Goal: Task Accomplishment & Management: Use online tool/utility

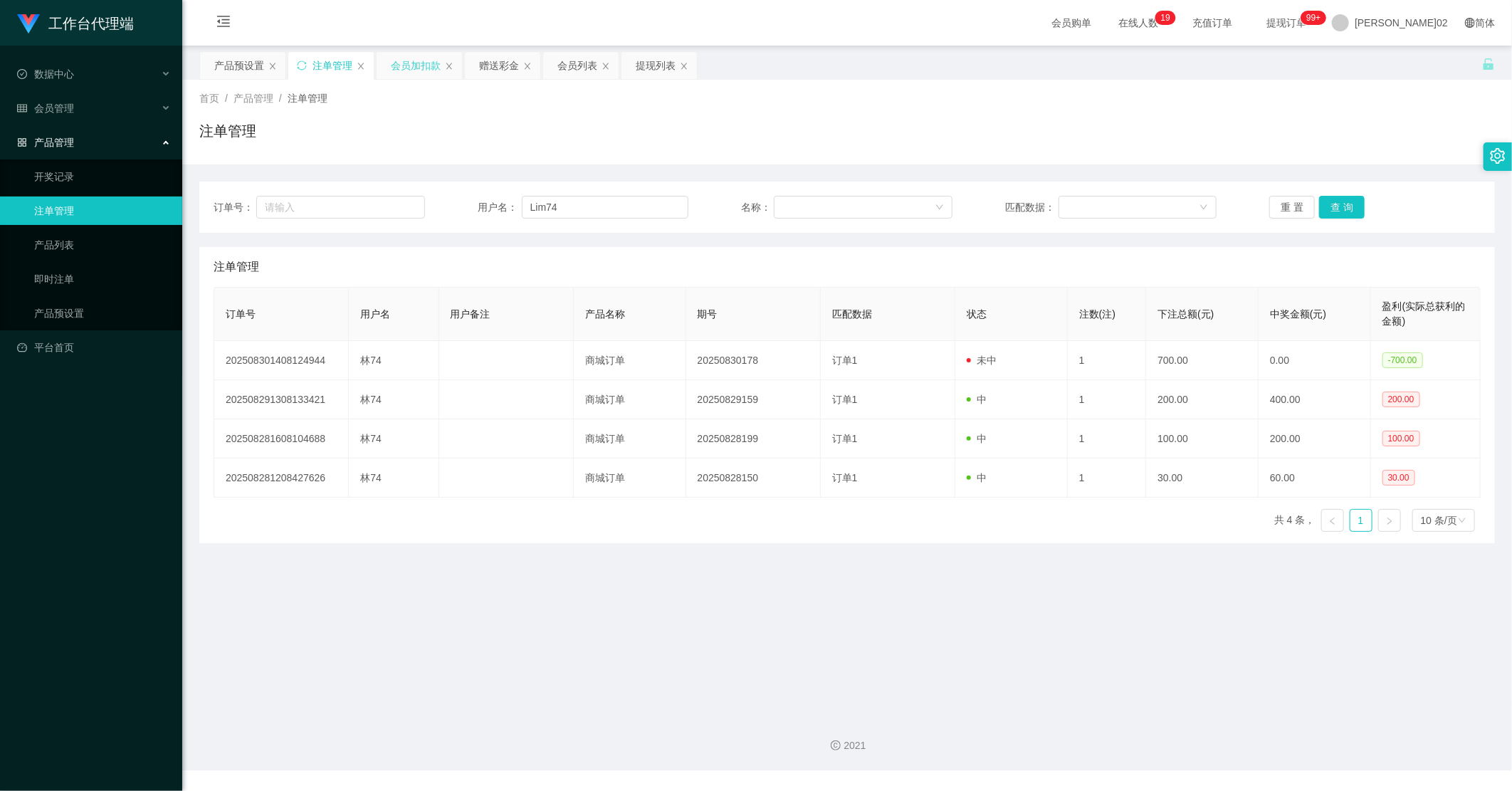
click at [424, 69] on div "会员加扣款" at bounding box center [415, 66] width 50 height 27
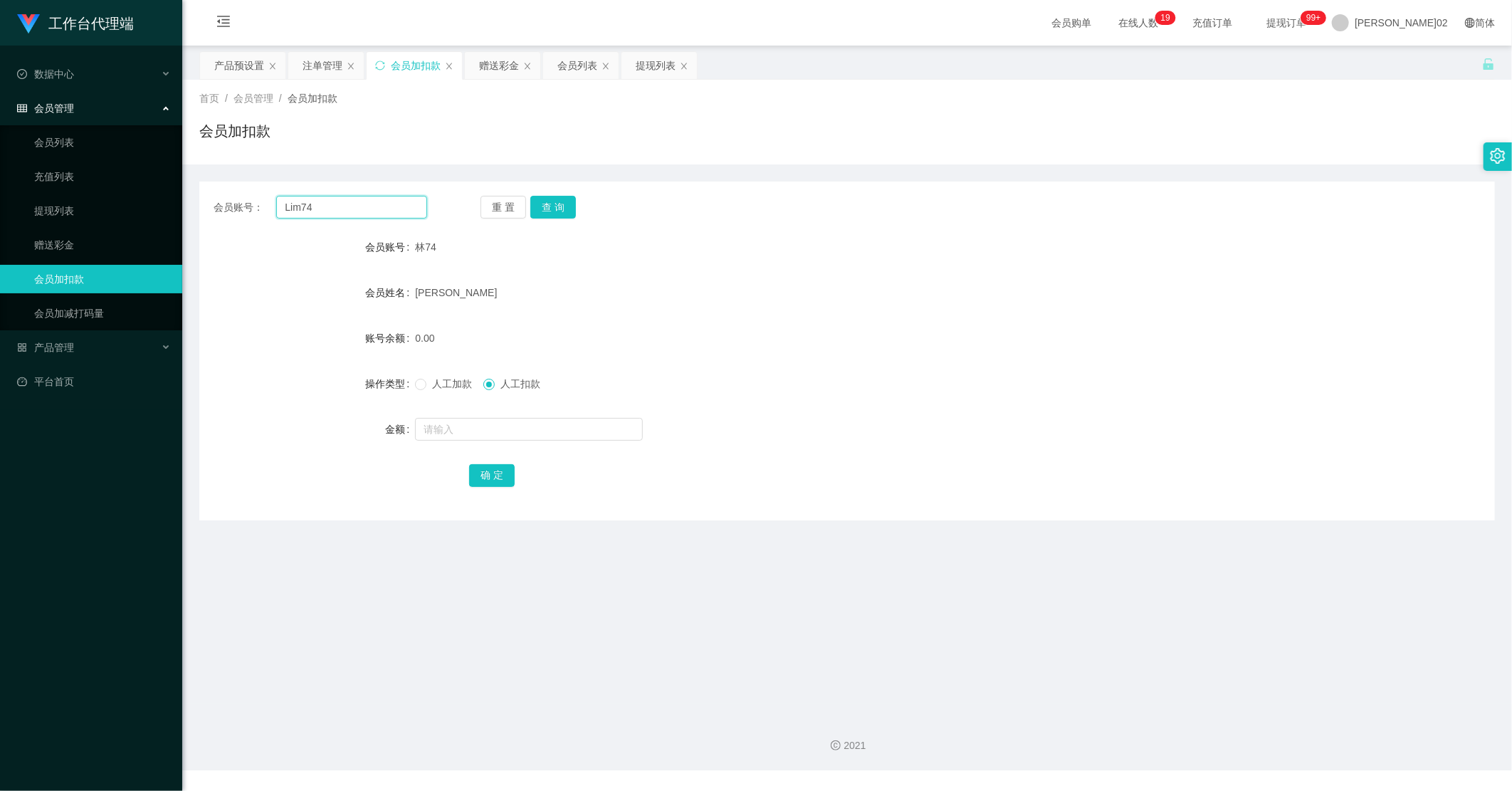
click at [393, 208] on input "Lim74" at bounding box center [352, 207] width 151 height 23
paste input "Kingston18"
click at [564, 198] on button "查 询" at bounding box center [553, 207] width 45 height 23
click at [930, 326] on div "500.00" at bounding box center [793, 338] width 756 height 29
click at [412, 203] on input "Kingston18" at bounding box center [352, 207] width 151 height 23
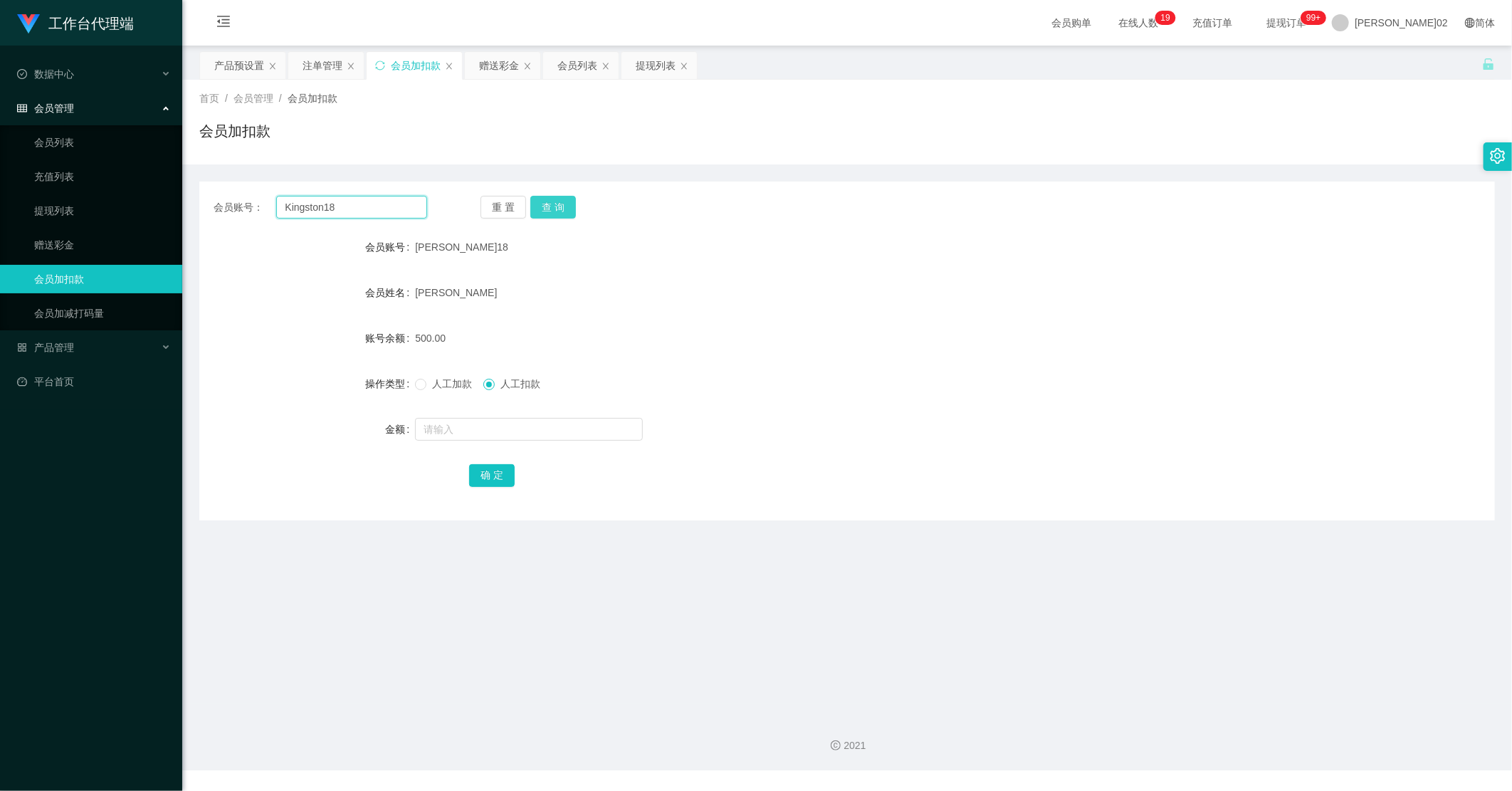
paste input "JH300825"
type input "JH300825"
click at [566, 207] on button "查 询" at bounding box center [553, 207] width 45 height 23
click at [508, 68] on div "赠送彩金" at bounding box center [498, 66] width 40 height 27
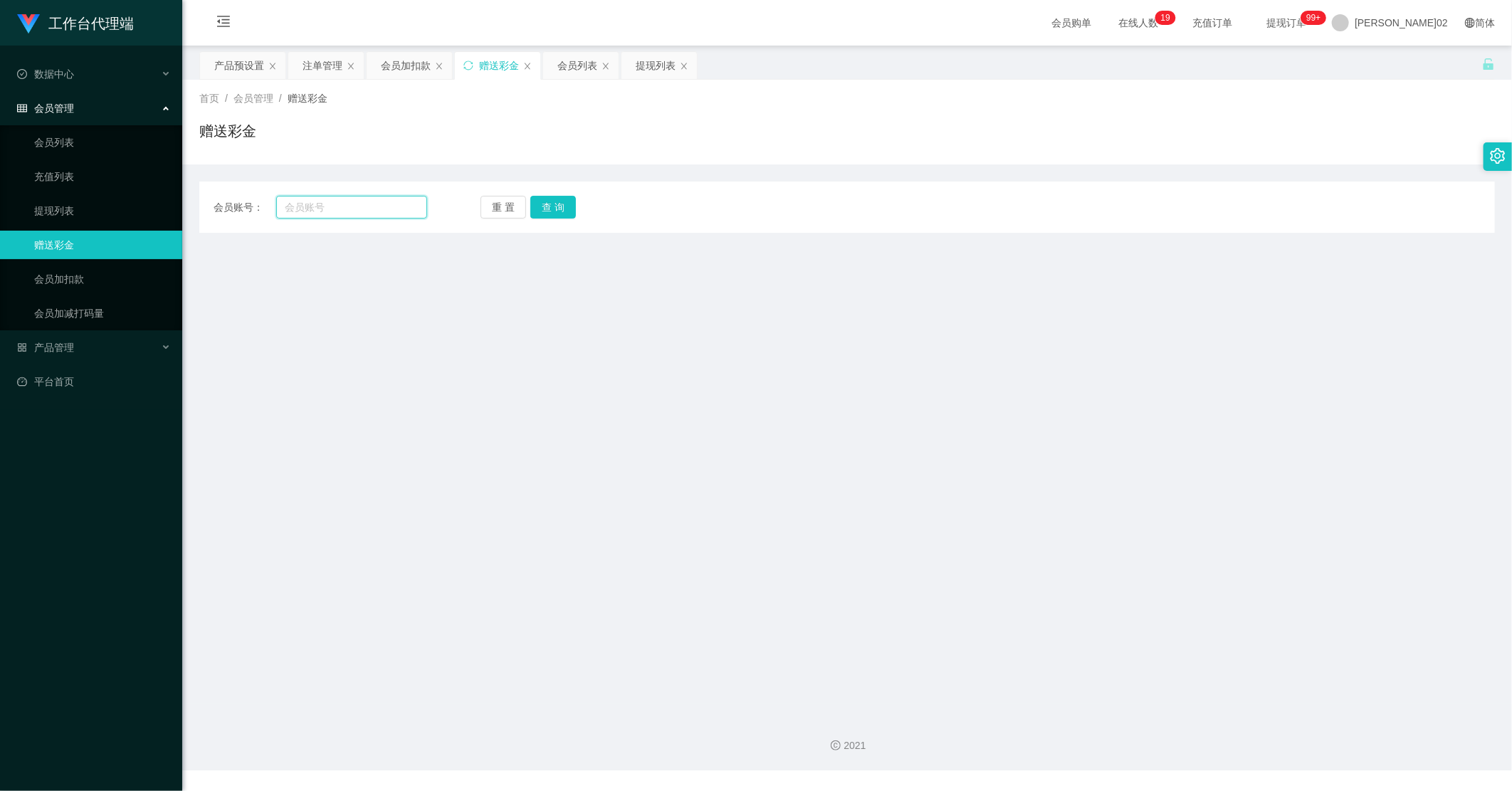
click at [370, 214] on input "text" at bounding box center [352, 207] width 151 height 23
paste input "JH300825"
type input "JH300825"
click at [553, 200] on button "查 询" at bounding box center [553, 207] width 45 height 23
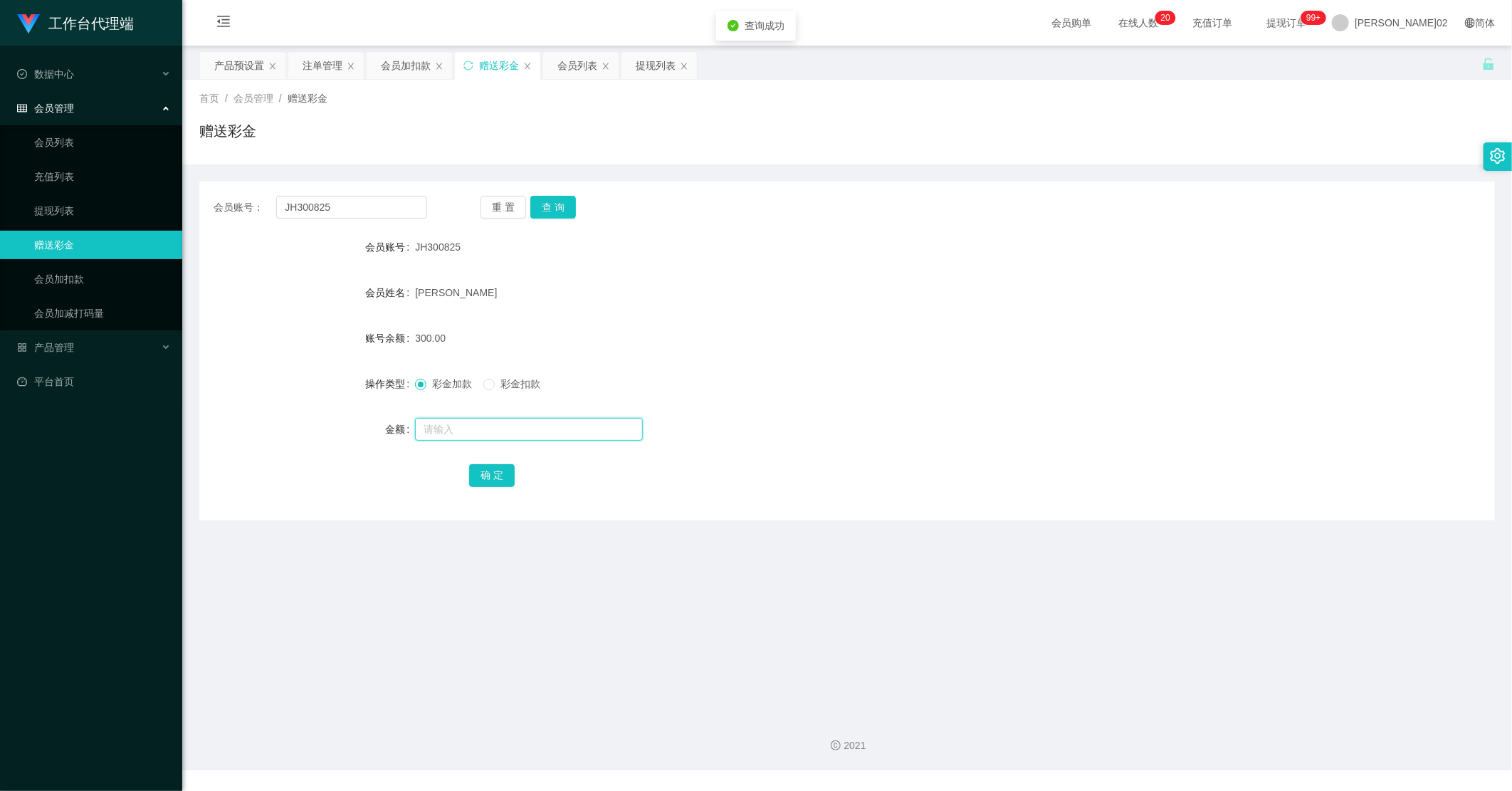
click at [479, 423] on input "text" at bounding box center [529, 429] width 228 height 23
type input "200"
click at [500, 461] on div "确 定" at bounding box center [847, 475] width 756 height 29
click at [493, 477] on button "确 定" at bounding box center [492, 475] width 45 height 23
drag, startPoint x: 1109, startPoint y: 432, endPoint x: 1404, endPoint y: 80, distance: 459.3
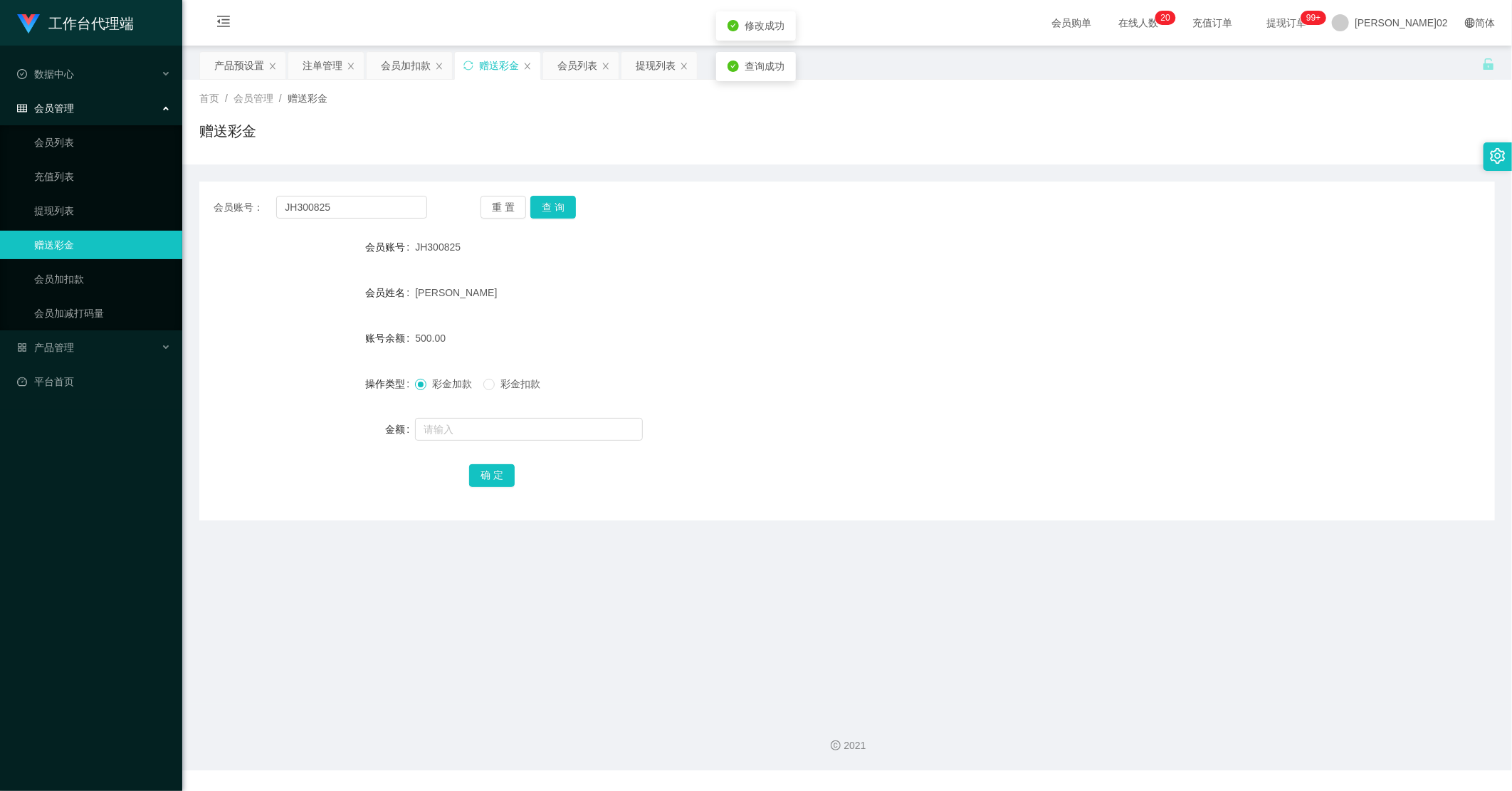
click at [1121, 421] on div at bounding box center [793, 430] width 756 height 29
click at [242, 67] on div "产品预设置" at bounding box center [239, 66] width 50 height 27
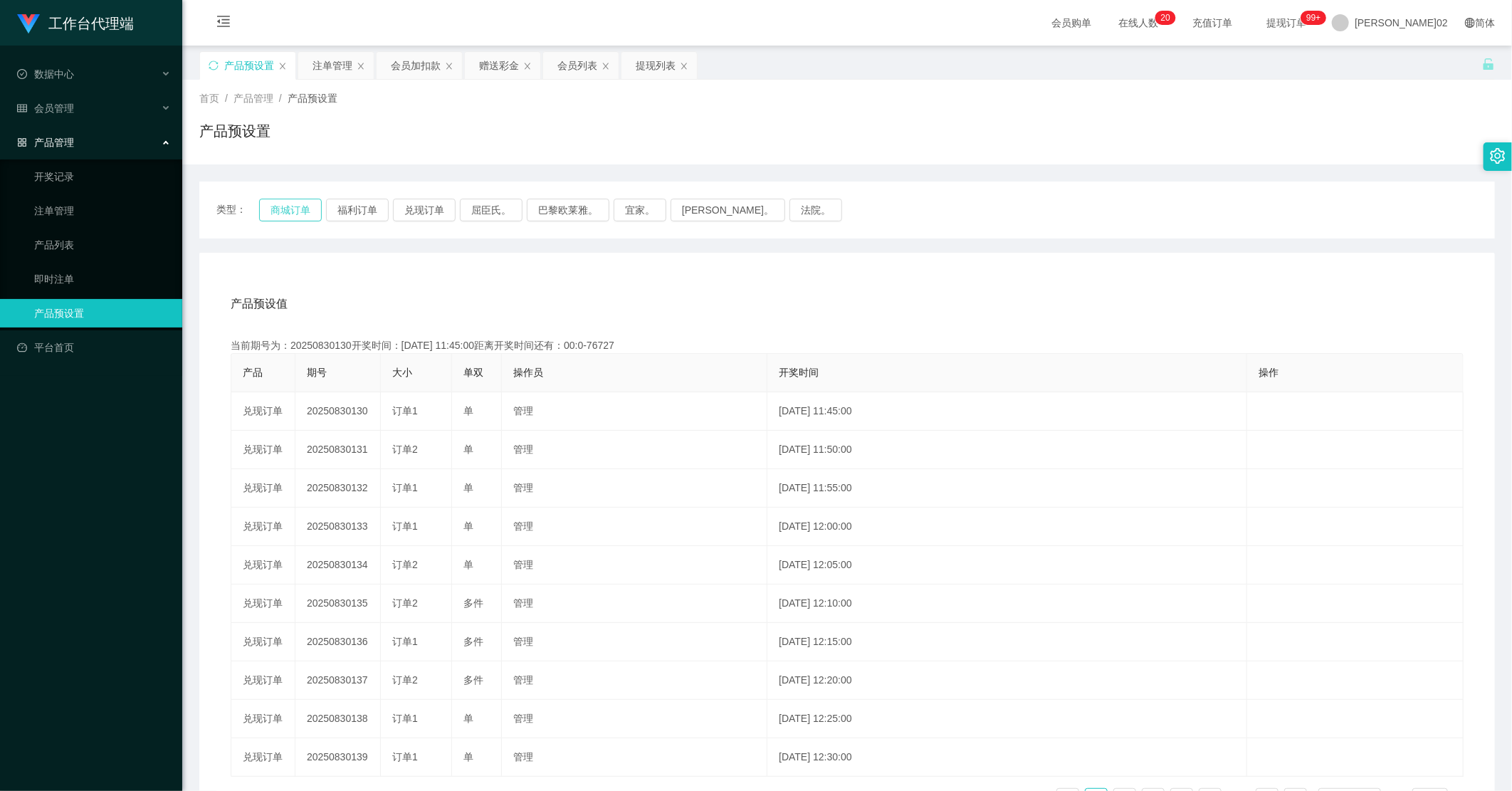
click at [296, 210] on button "商城订单" at bounding box center [290, 209] width 63 height 23
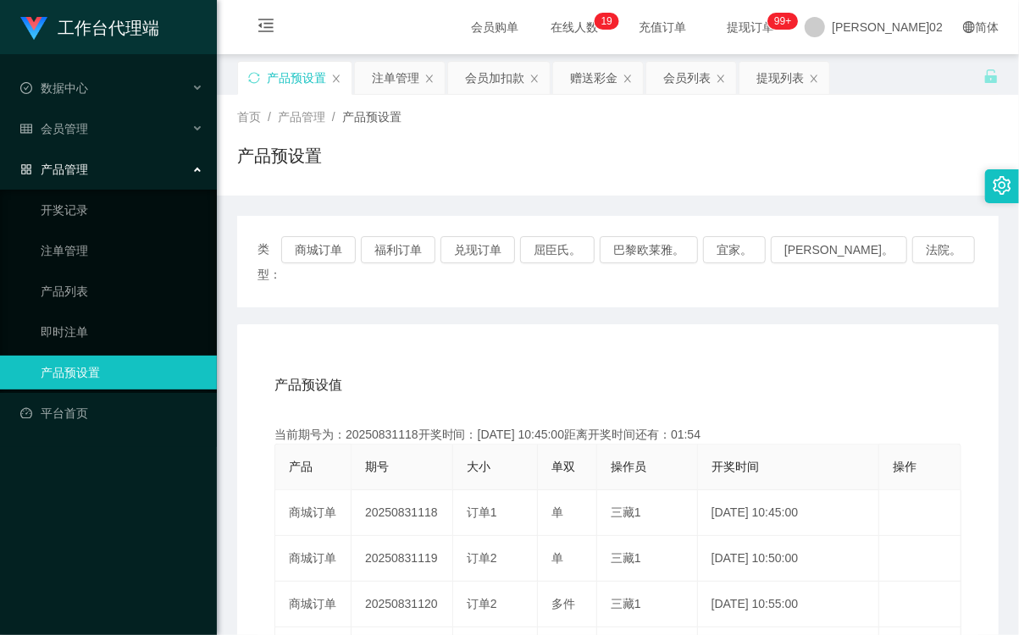
click at [674, 426] on div "当前期号为：20250831118开奖时间：2025-08-31 10:45:00距离开奖时间还有：01:54" at bounding box center [617, 435] width 687 height 18
click at [503, 362] on div "产品预设值 添加期号" at bounding box center [617, 385] width 687 height 47
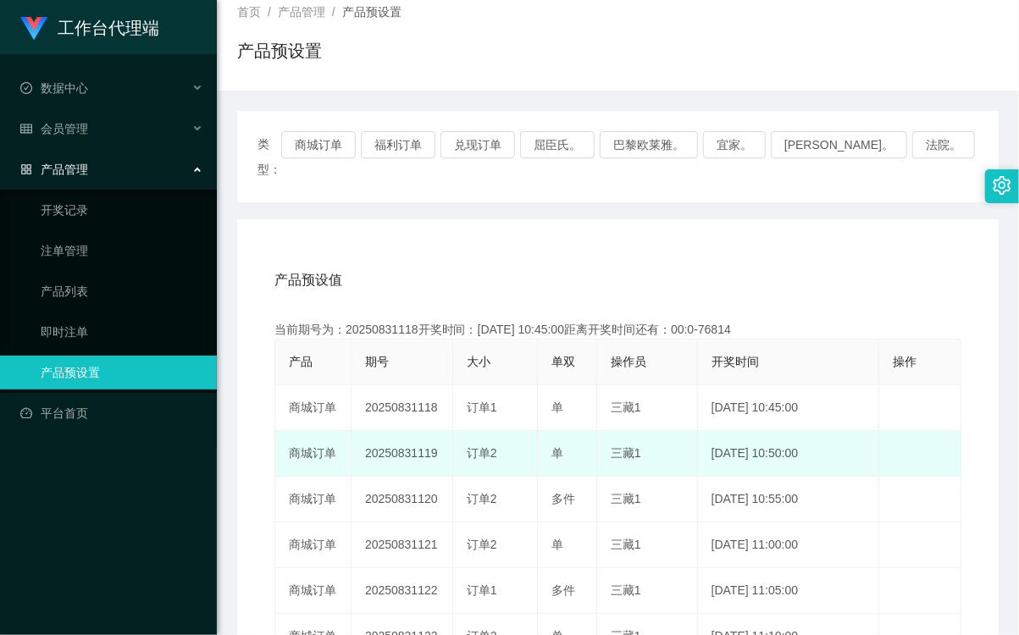
scroll to position [188, 0]
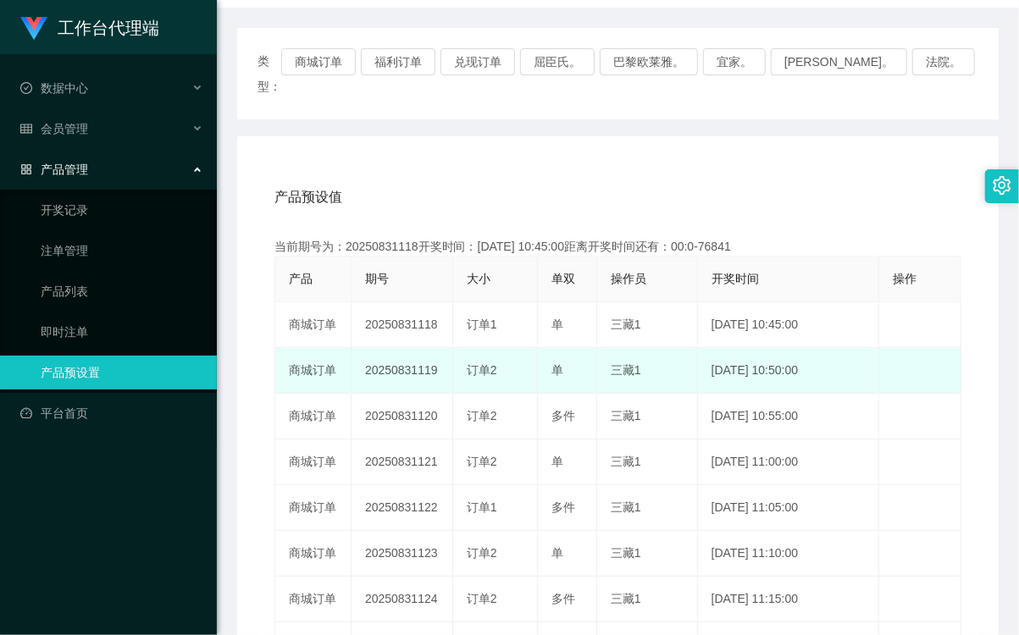
click at [385, 352] on td "20250831119" at bounding box center [403, 371] width 102 height 46
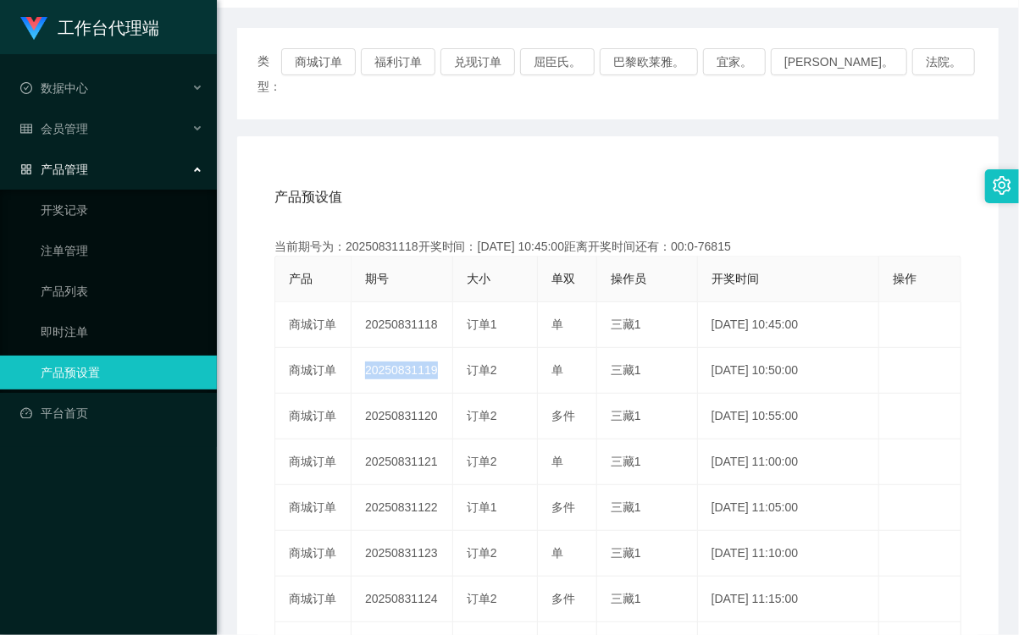
copy td "20250831119"
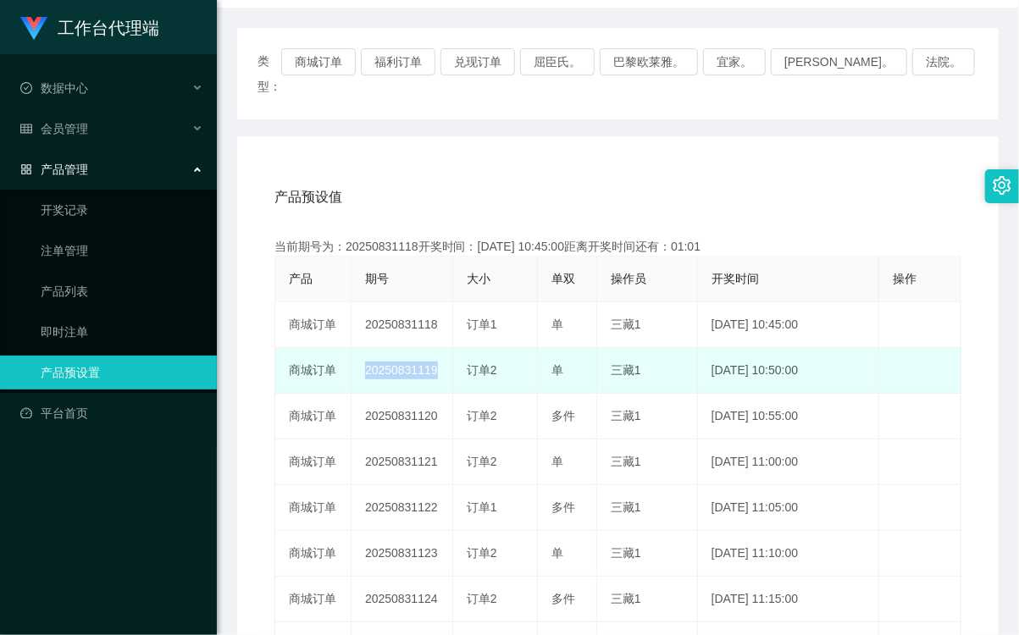
click at [430, 348] on td "20250831119" at bounding box center [403, 371] width 102 height 46
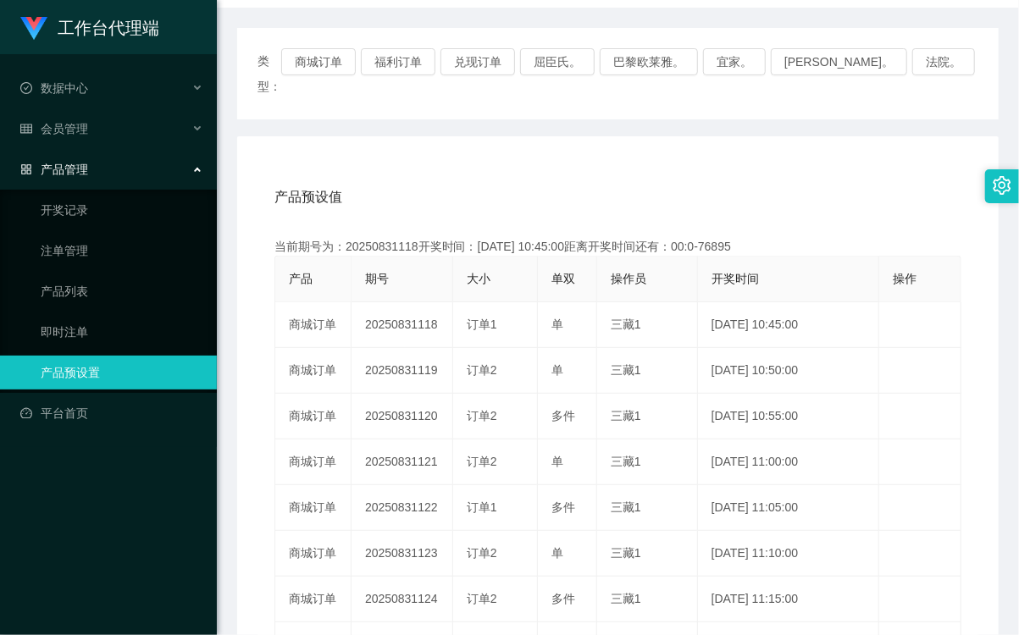
click at [345, 71] on div "类型： 商城订单 福利订单 兑现订单 屈臣氏。 巴黎欧莱雅。 宜家。 森亨。 法院。" at bounding box center [618, 73] width 762 height 91
click at [345, 66] on button "商城订单" at bounding box center [318, 61] width 75 height 27
click at [418, 174] on div "产品预设值 添加期号" at bounding box center [617, 197] width 687 height 47
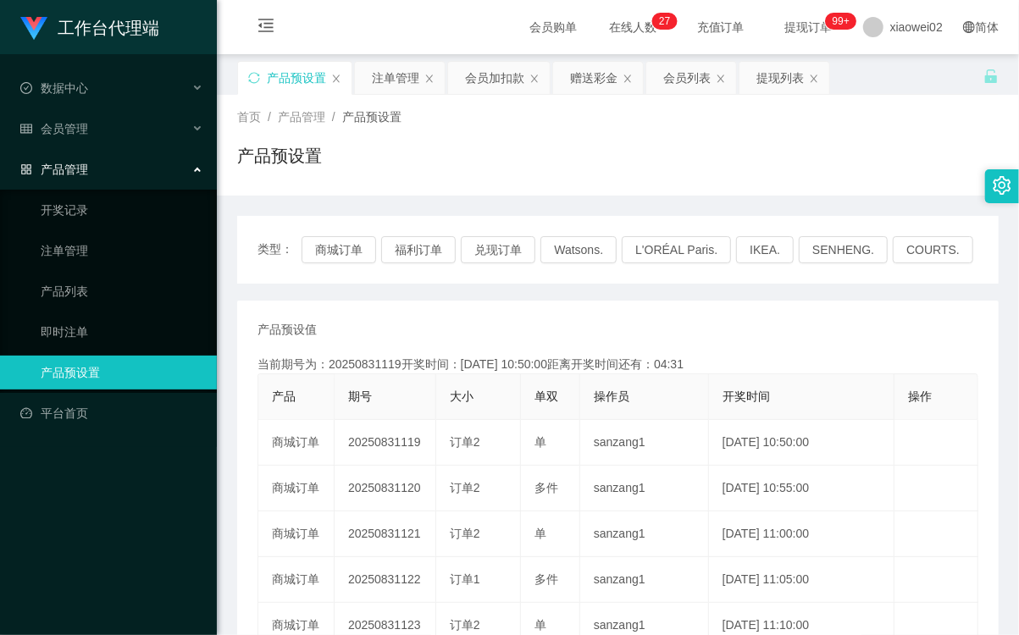
drag, startPoint x: 701, startPoint y: 182, endPoint x: 727, endPoint y: 140, distance: 49.4
click at [703, 180] on div "首页 / 产品管理 / 产品预设置 / 产品预设置" at bounding box center [618, 145] width 802 height 101
click at [346, 241] on button "商城订单" at bounding box center [339, 249] width 75 height 27
click at [607, 296] on div "类型： 商城订单 福利订单 兑现订单 Watsons. L'ORÉAL Paris. IKEA. [GEOGRAPHIC_DATA]. COURTS. 产品预…" at bounding box center [618, 584] width 762 height 736
